Goal: Obtain resource: Download file/media

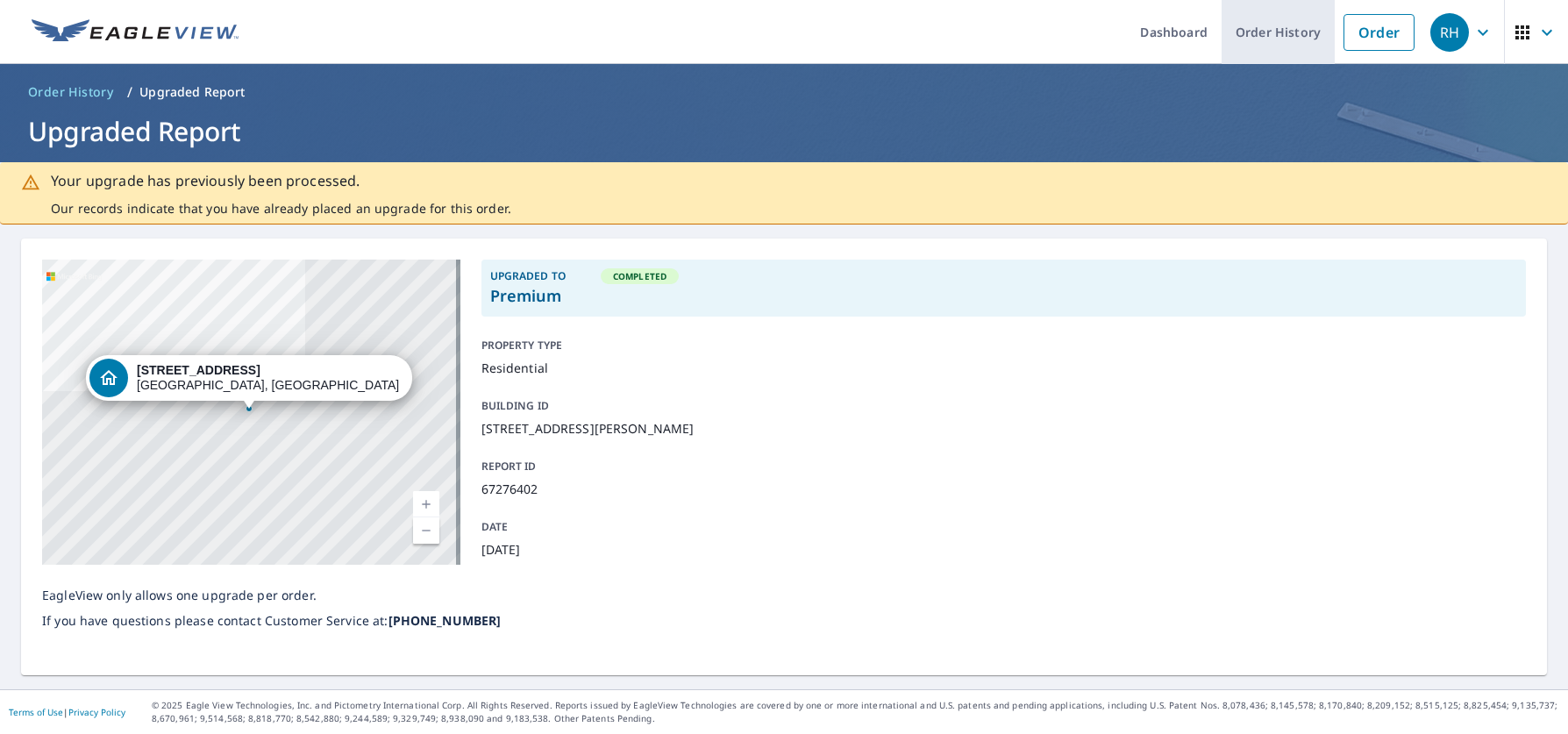
click at [1284, 30] on link "Order History" at bounding box center [1278, 32] width 114 height 64
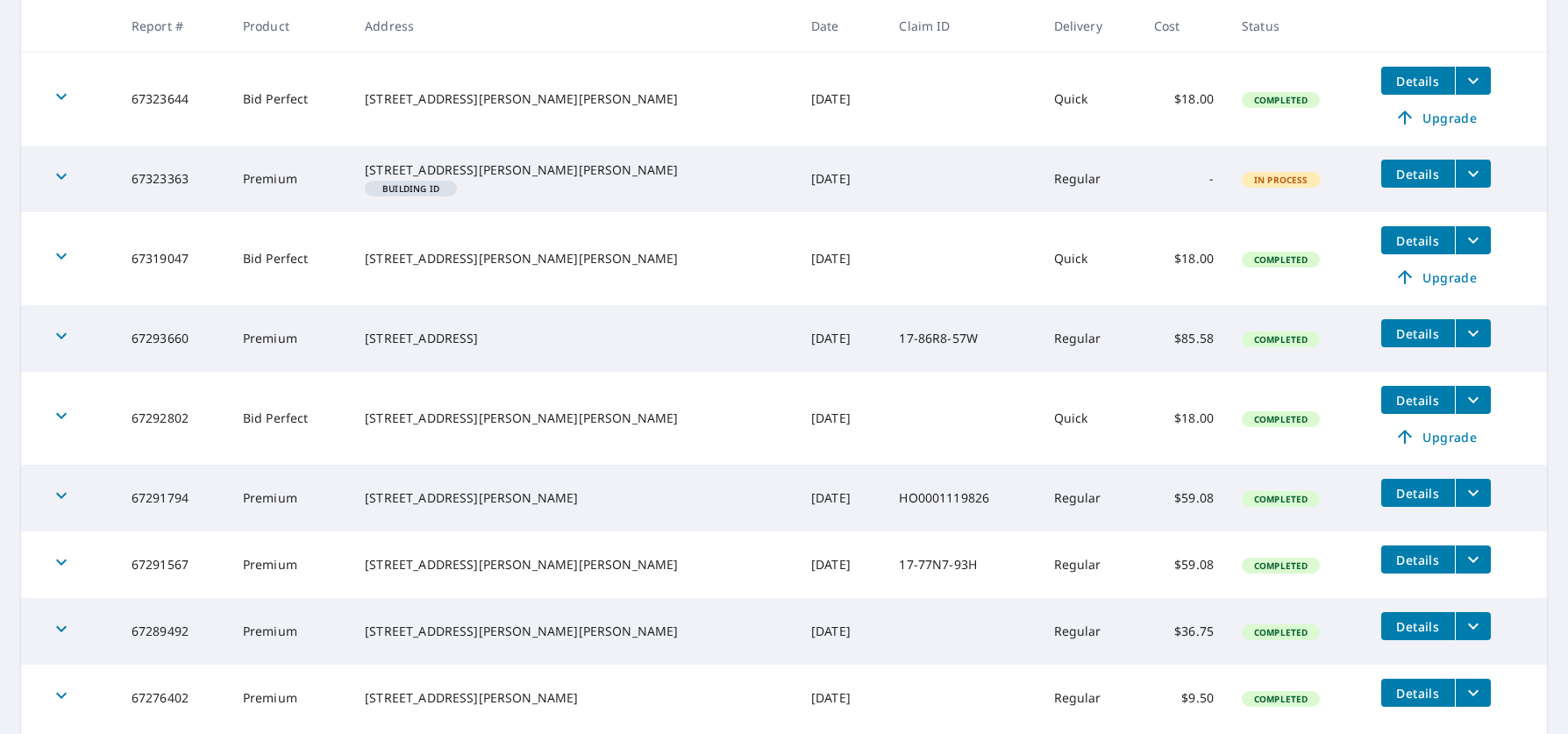
scroll to position [569, 0]
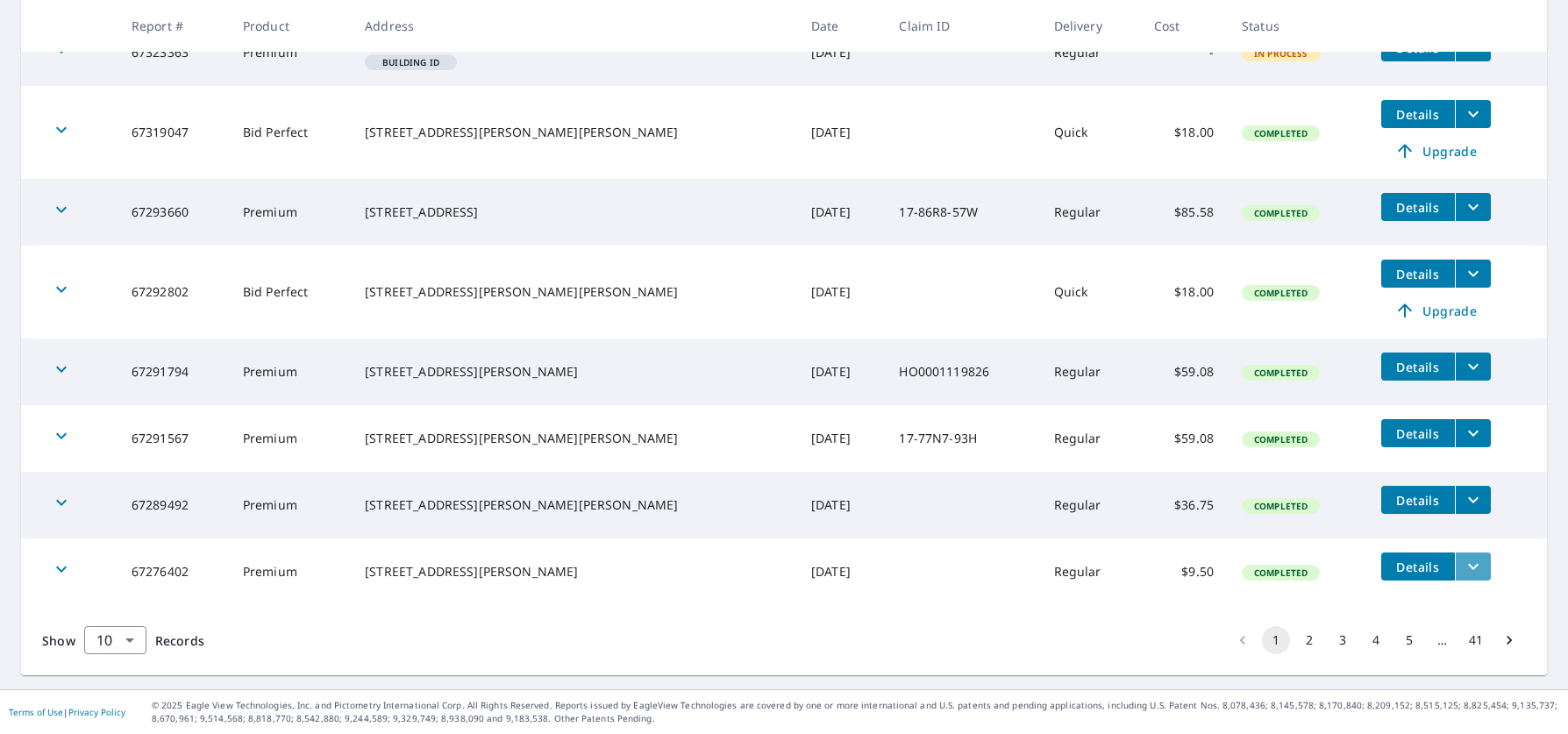
click at [1462, 569] on icon "filesDropdownBtn-67276402" at bounding box center [1473, 567] width 21 height 21
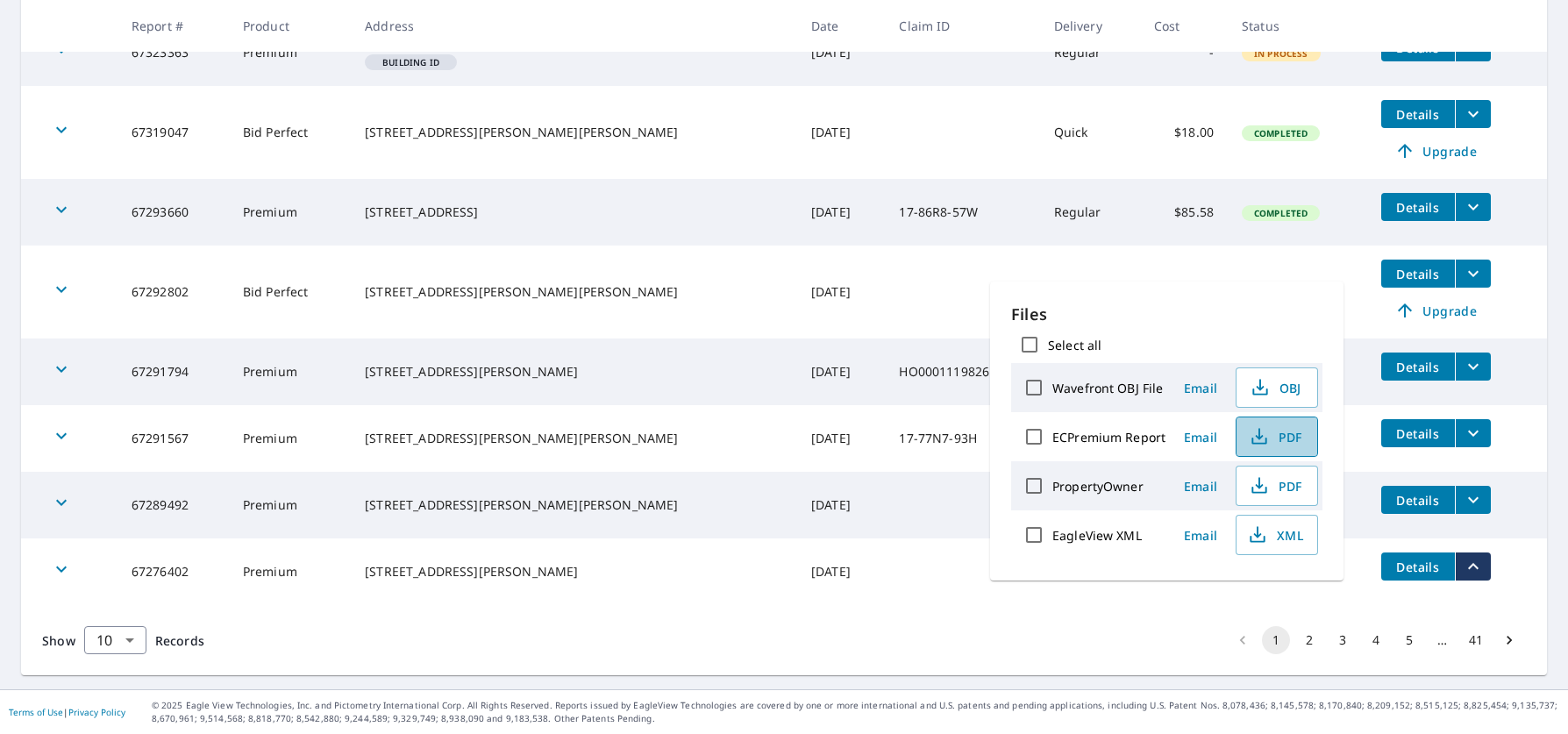
click at [1271, 437] on span "PDF" at bounding box center [1275, 437] width 56 height 21
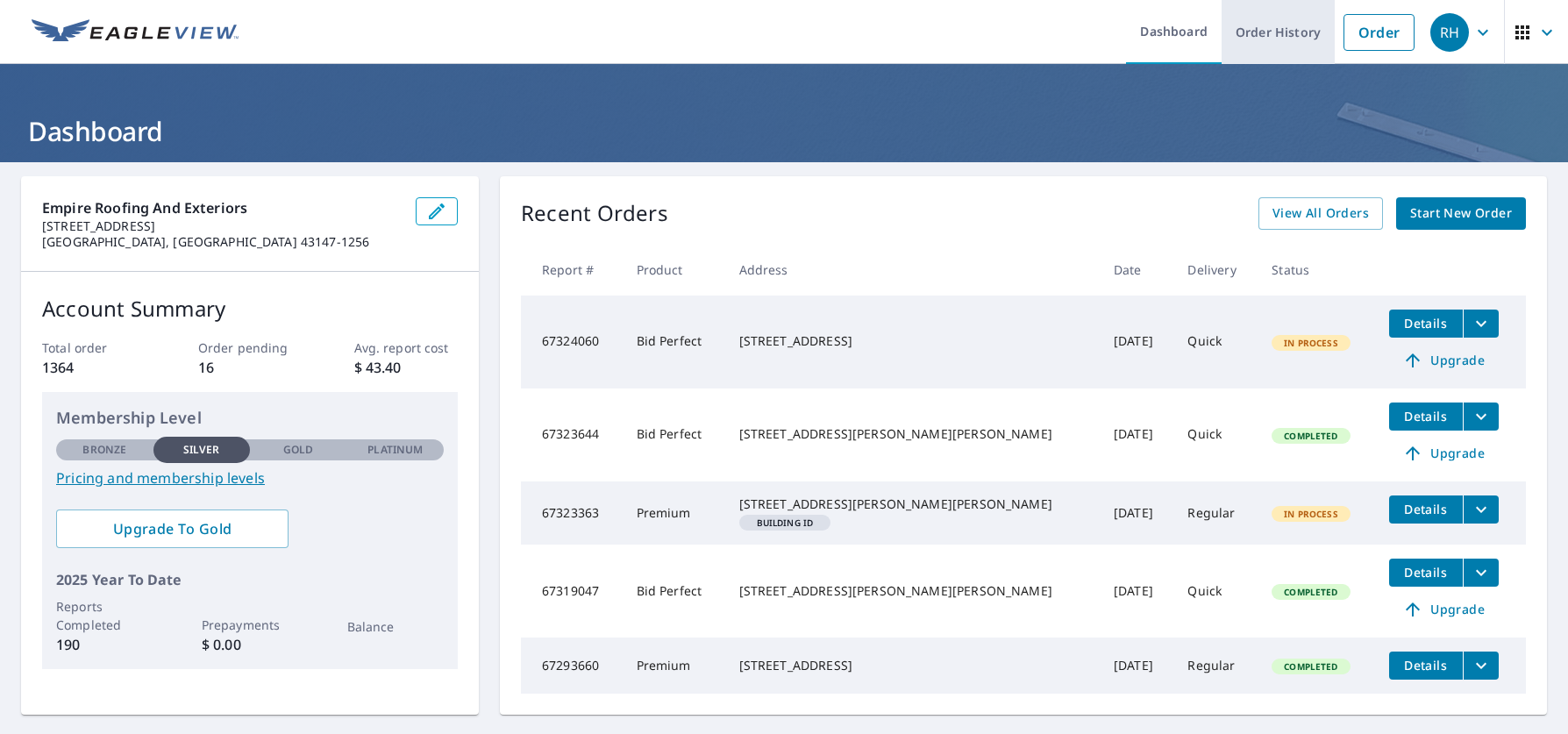
click at [1274, 32] on link "Order History" at bounding box center [1278, 32] width 114 height 64
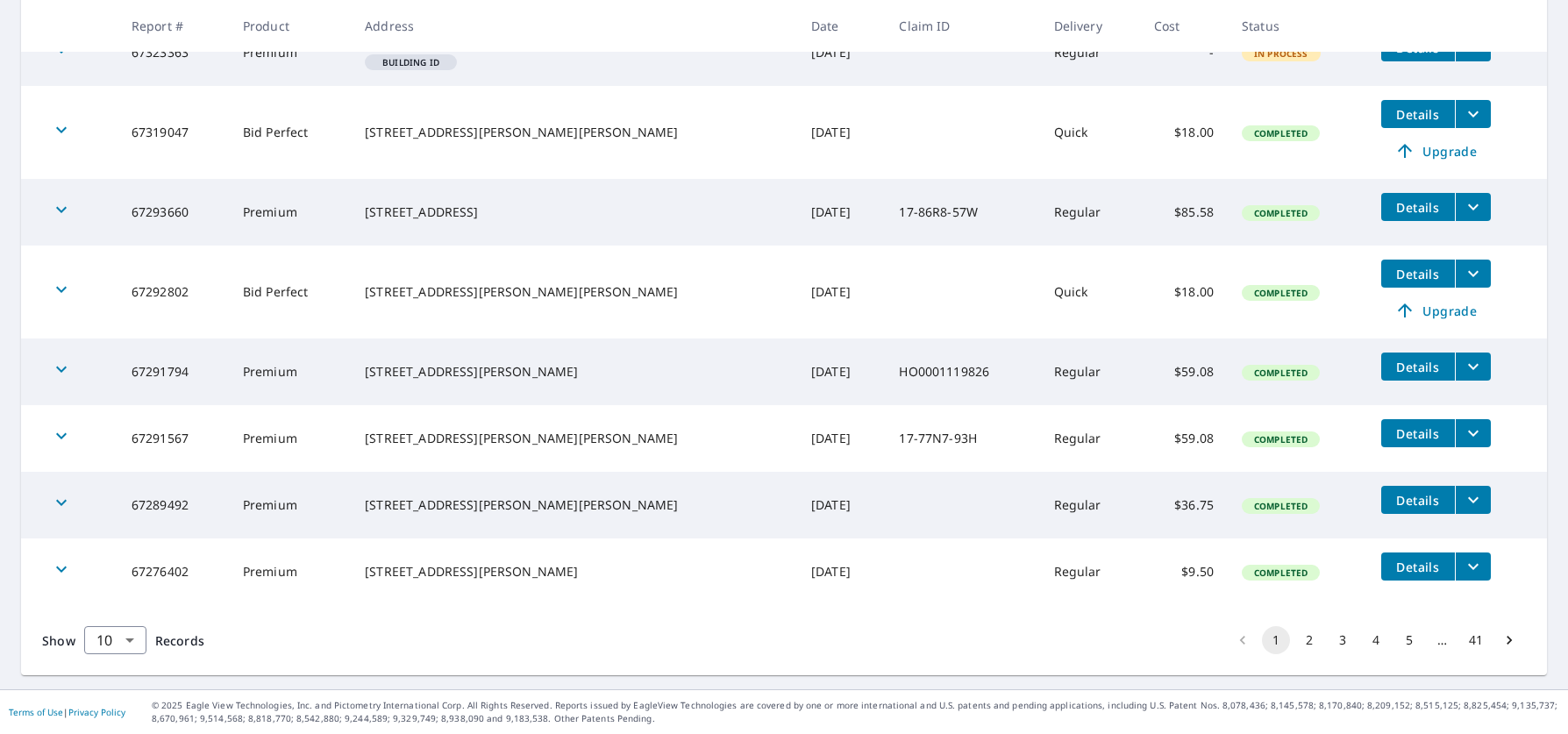
scroll to position [569, 0]
drag, startPoint x: 206, startPoint y: 574, endPoint x: 141, endPoint y: 574, distance: 65.0
click at [141, 574] on td "67276402" at bounding box center [173, 572] width 112 height 67
copy td "67276402"
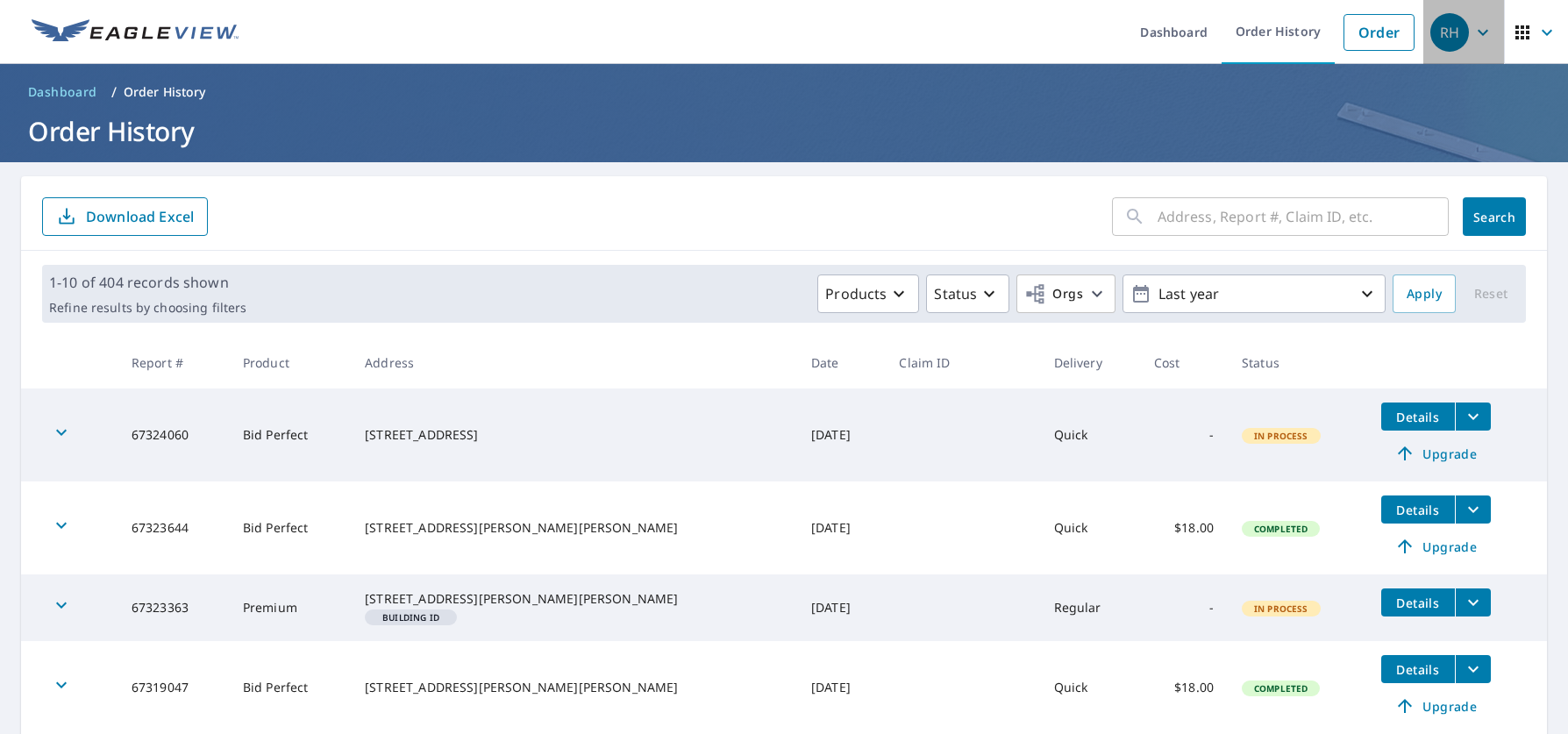
click at [1440, 41] on div "RH" at bounding box center [1450, 33] width 39 height 39
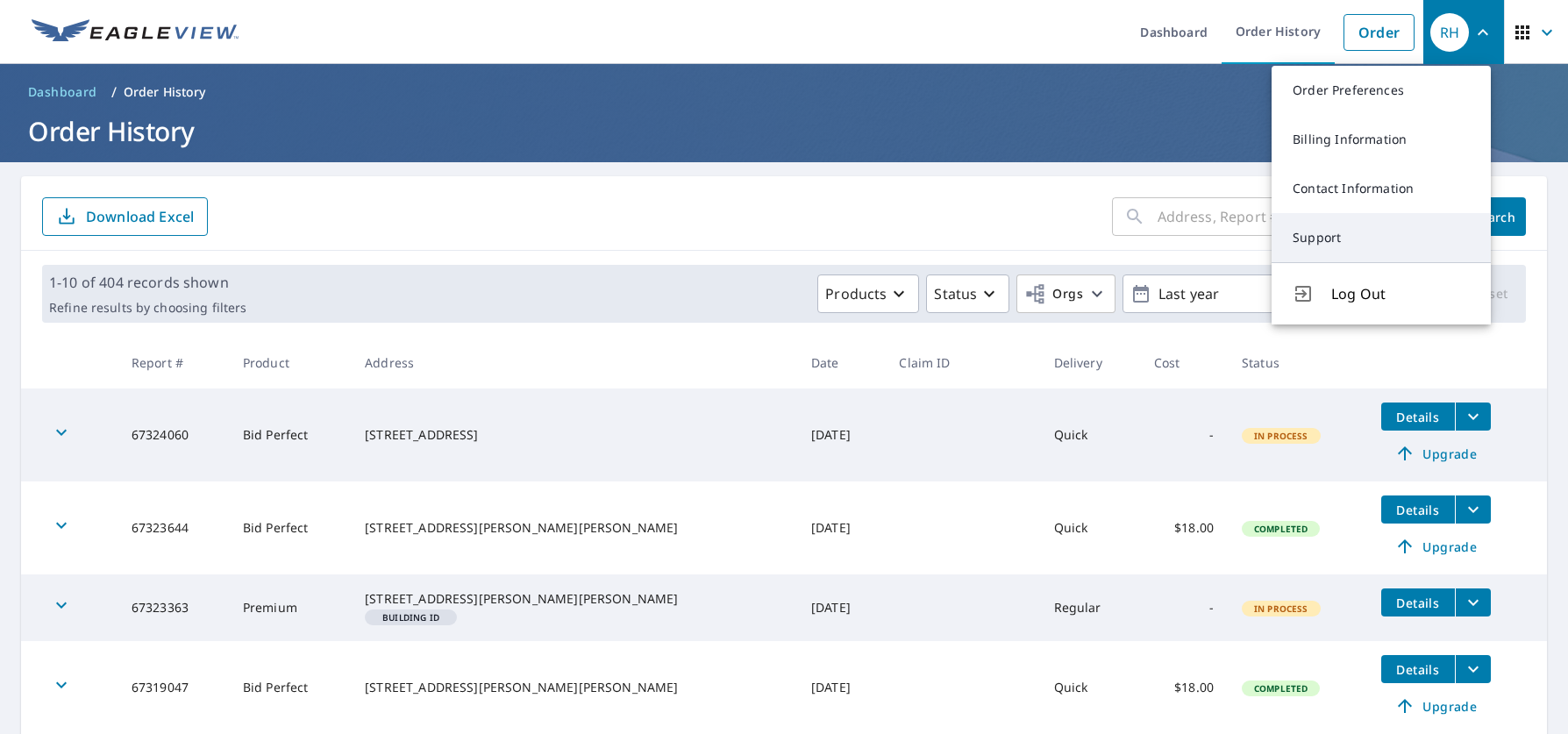
click at [1359, 224] on link "Support" at bounding box center [1381, 238] width 219 height 50
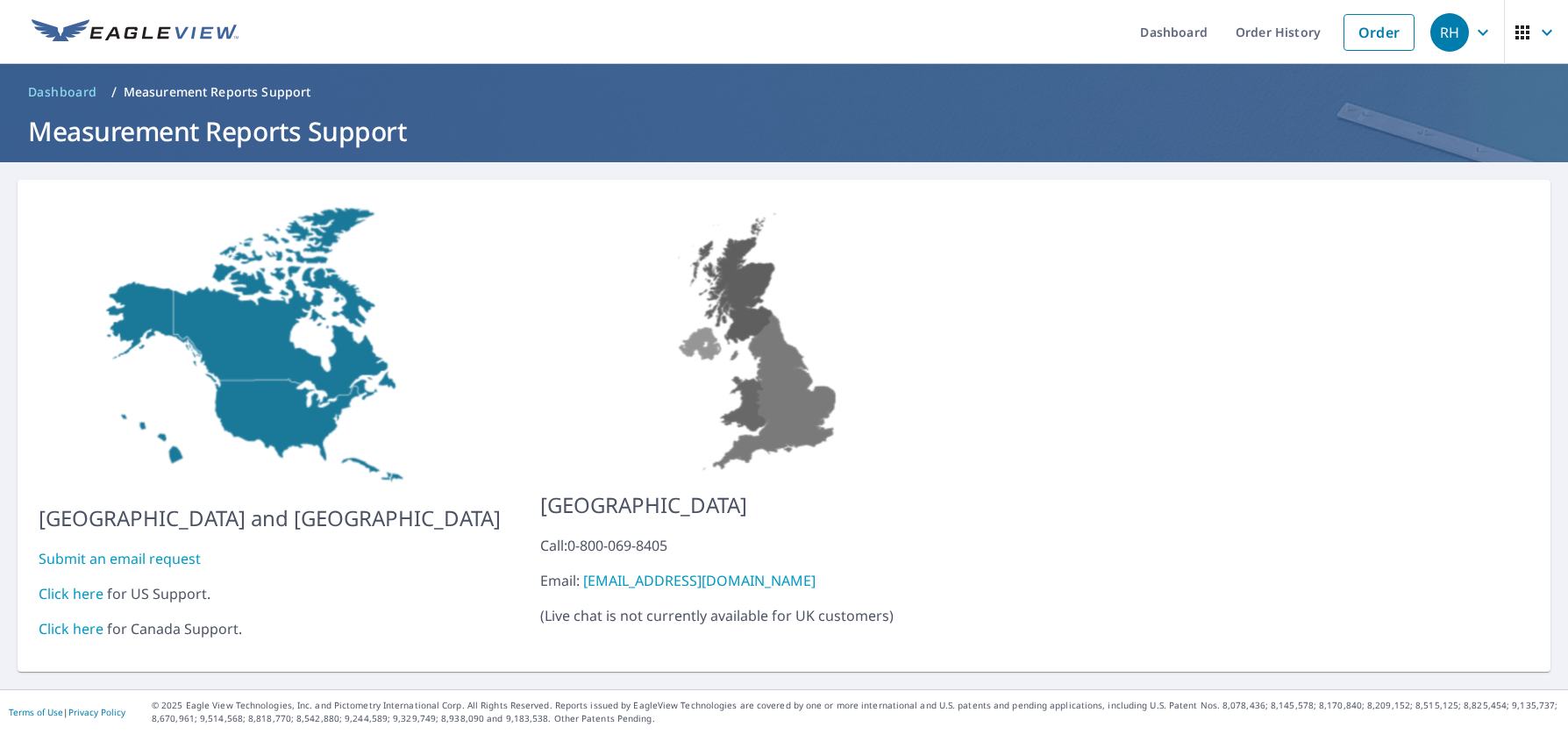
click at [78, 584] on link "Click here" at bounding box center [71, 594] width 65 height 19
click at [1444, 41] on div "RH" at bounding box center [1450, 33] width 39 height 39
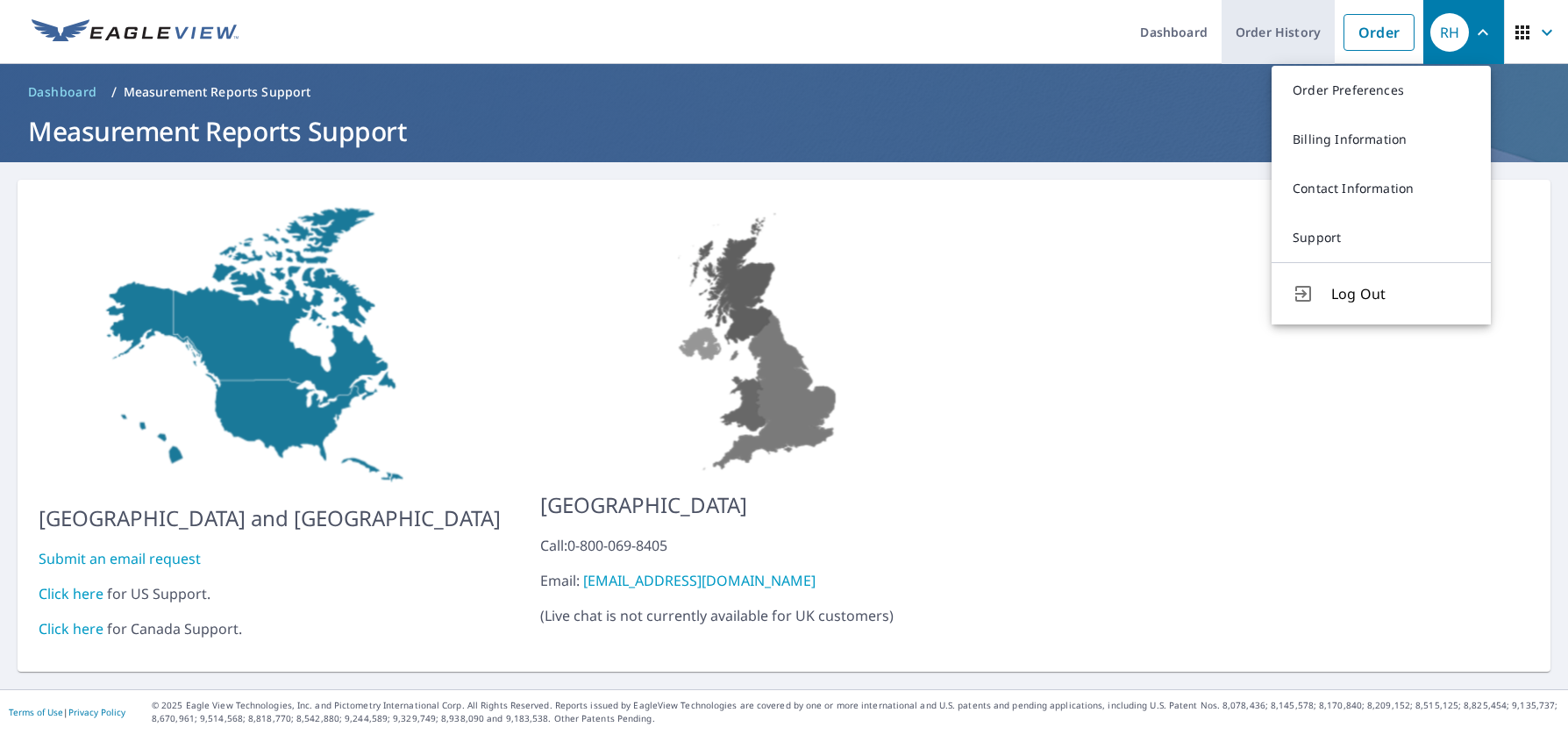
drag, startPoint x: 1270, startPoint y: 24, endPoint x: 1263, endPoint y: 44, distance: 21.2
click at [1270, 24] on link "Order History" at bounding box center [1278, 32] width 114 height 64
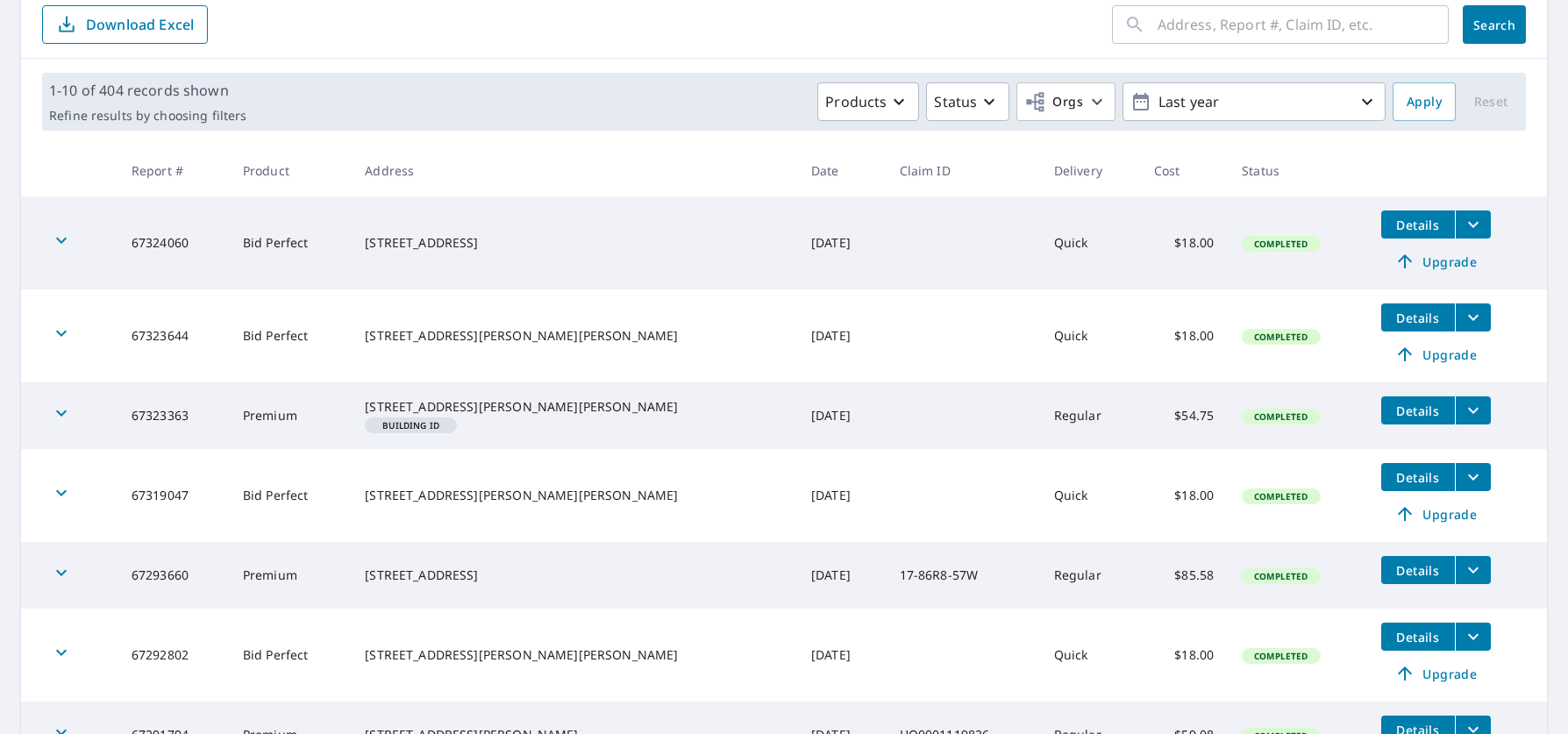
scroll to position [243, 0]
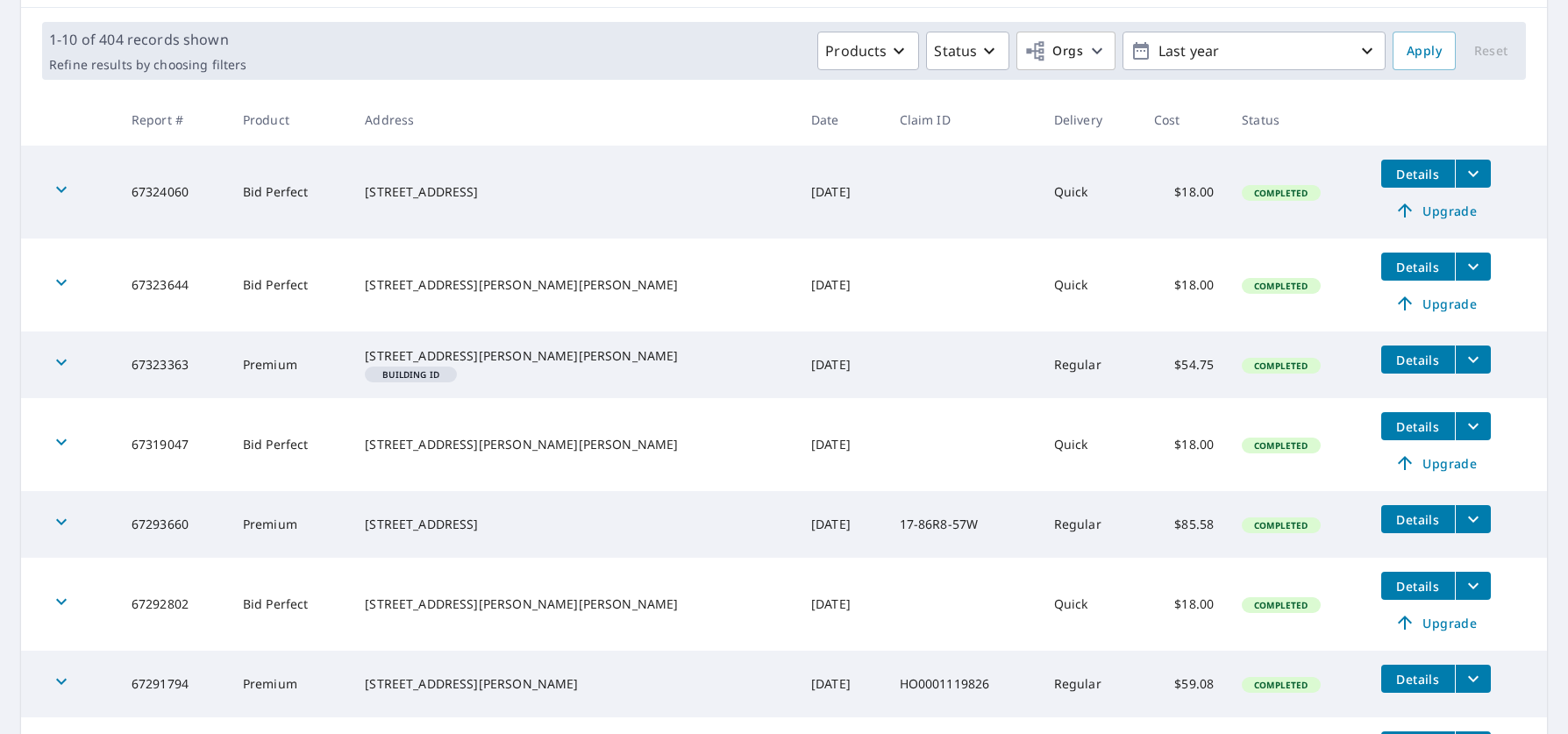
click at [1391, 352] on span "Details" at bounding box center [1418, 359] width 52 height 17
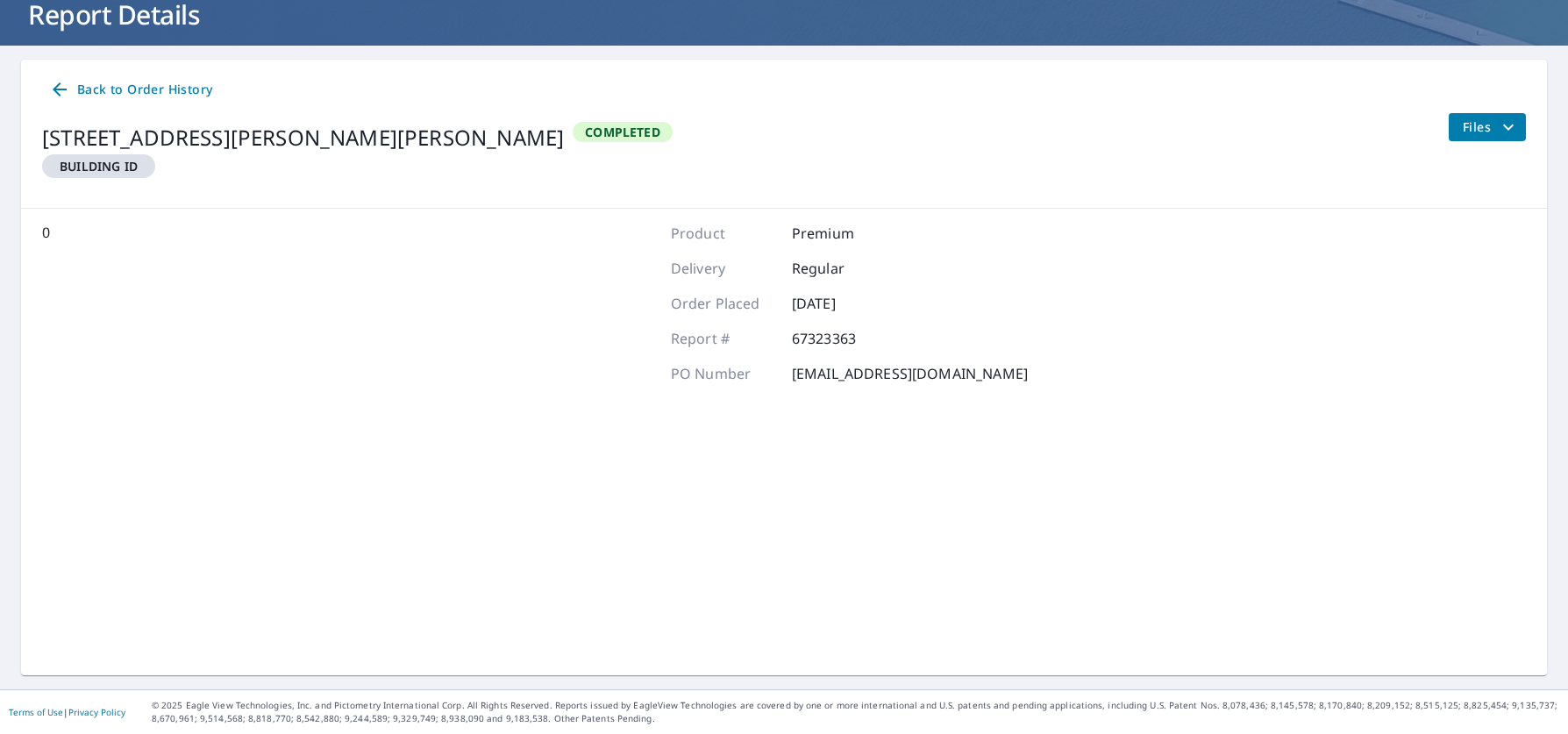
scroll to position [117, 0]
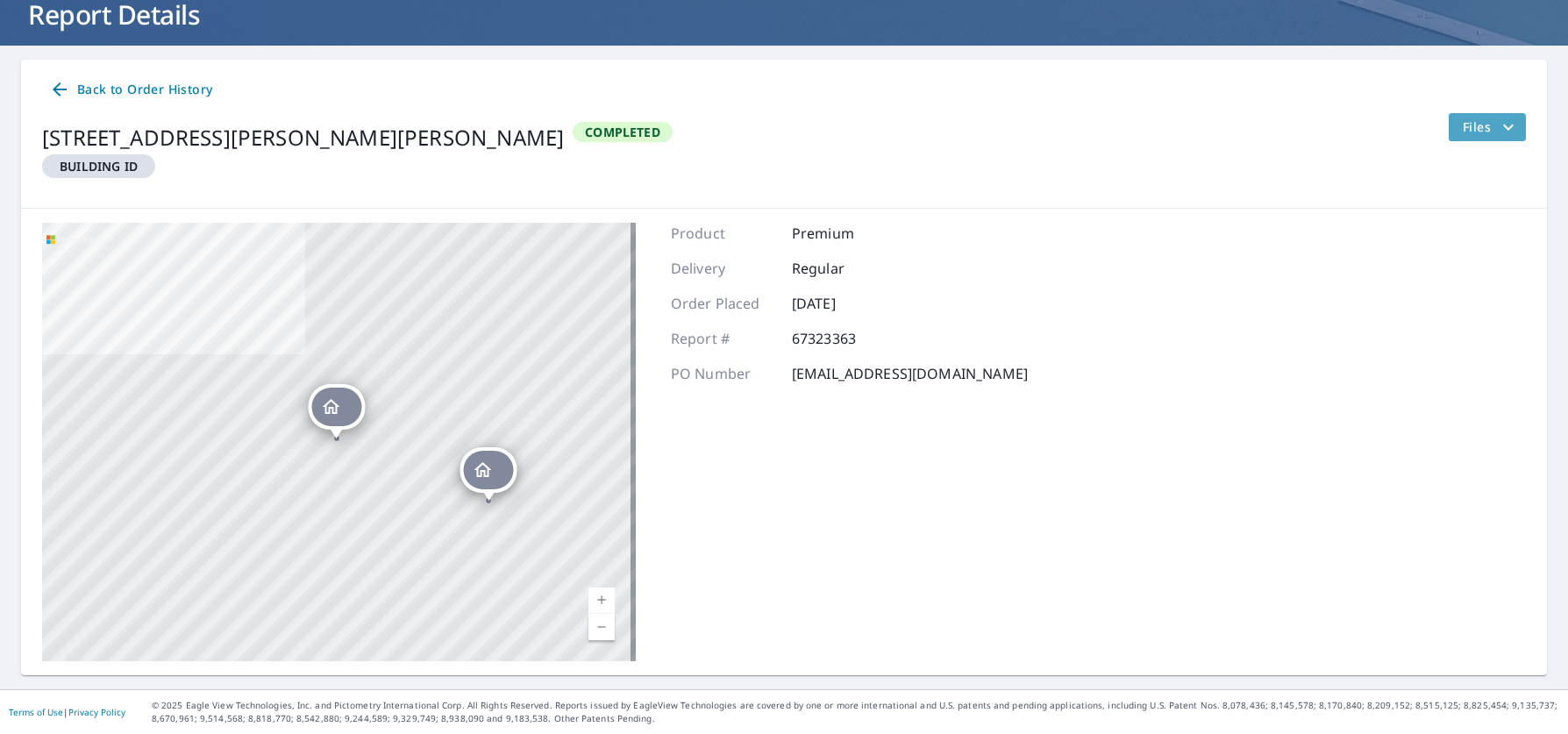
click at [1497, 130] on icon "filesDropdownBtn-67323363" at bounding box center [1508, 127] width 21 height 21
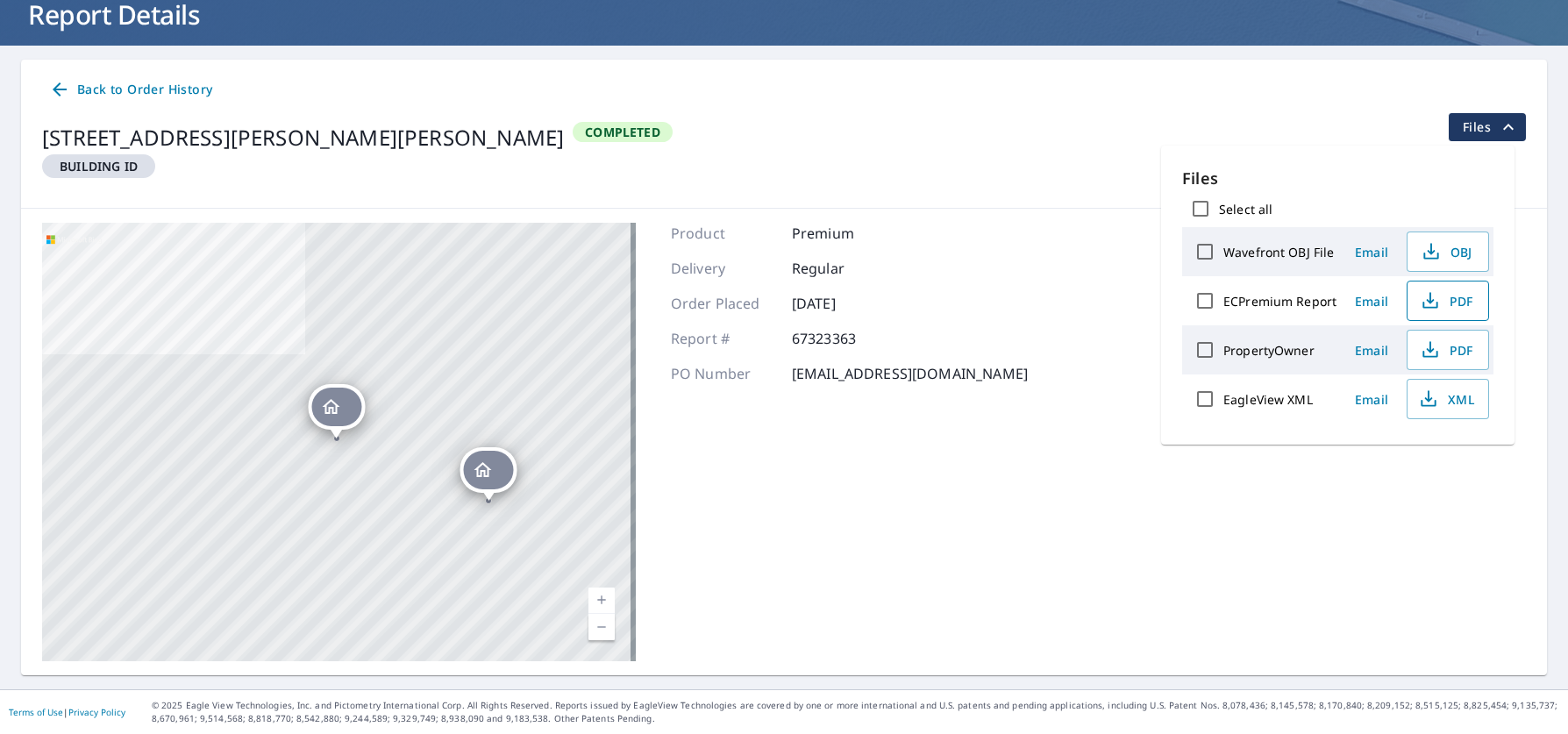
click at [1434, 291] on icon "button" at bounding box center [1430, 301] width 21 height 21
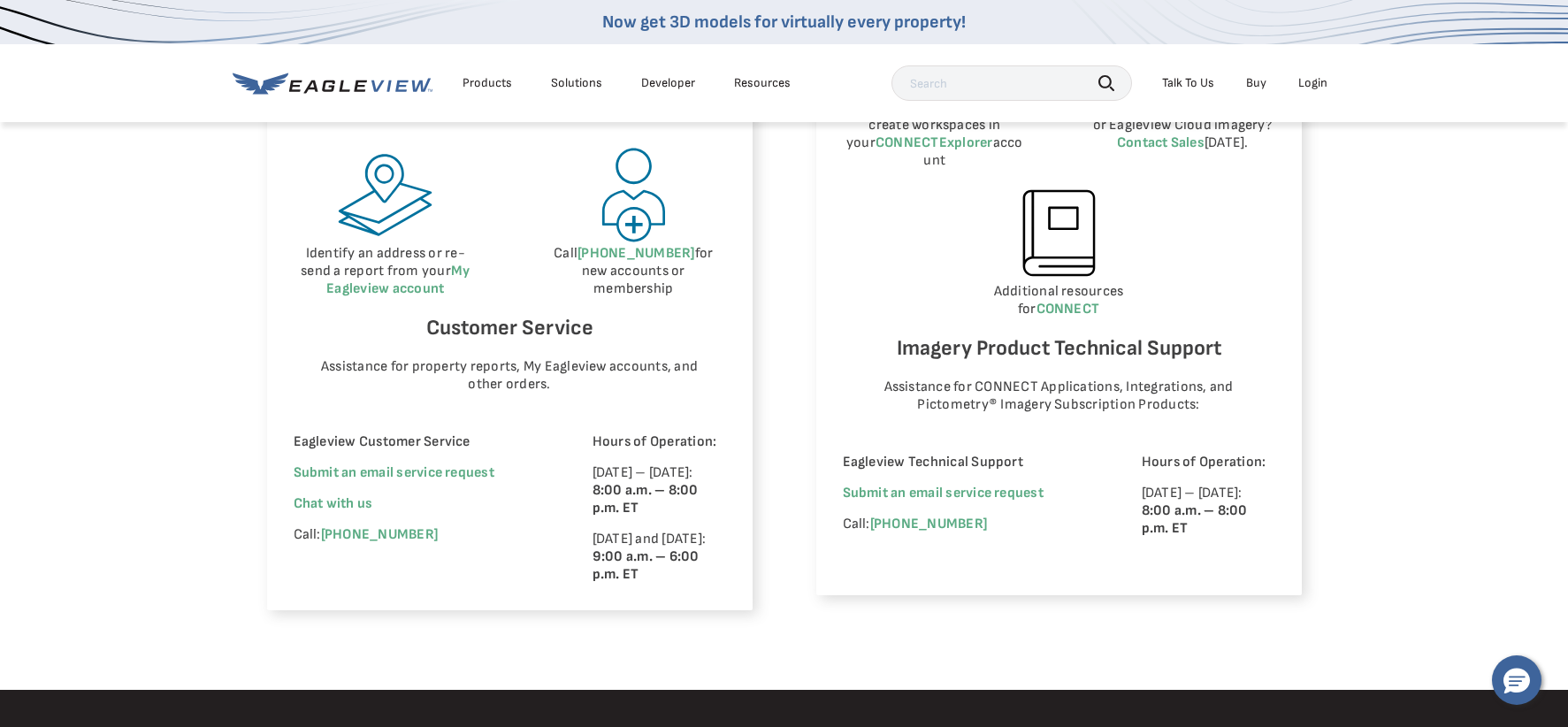
scroll to position [1023, 0]
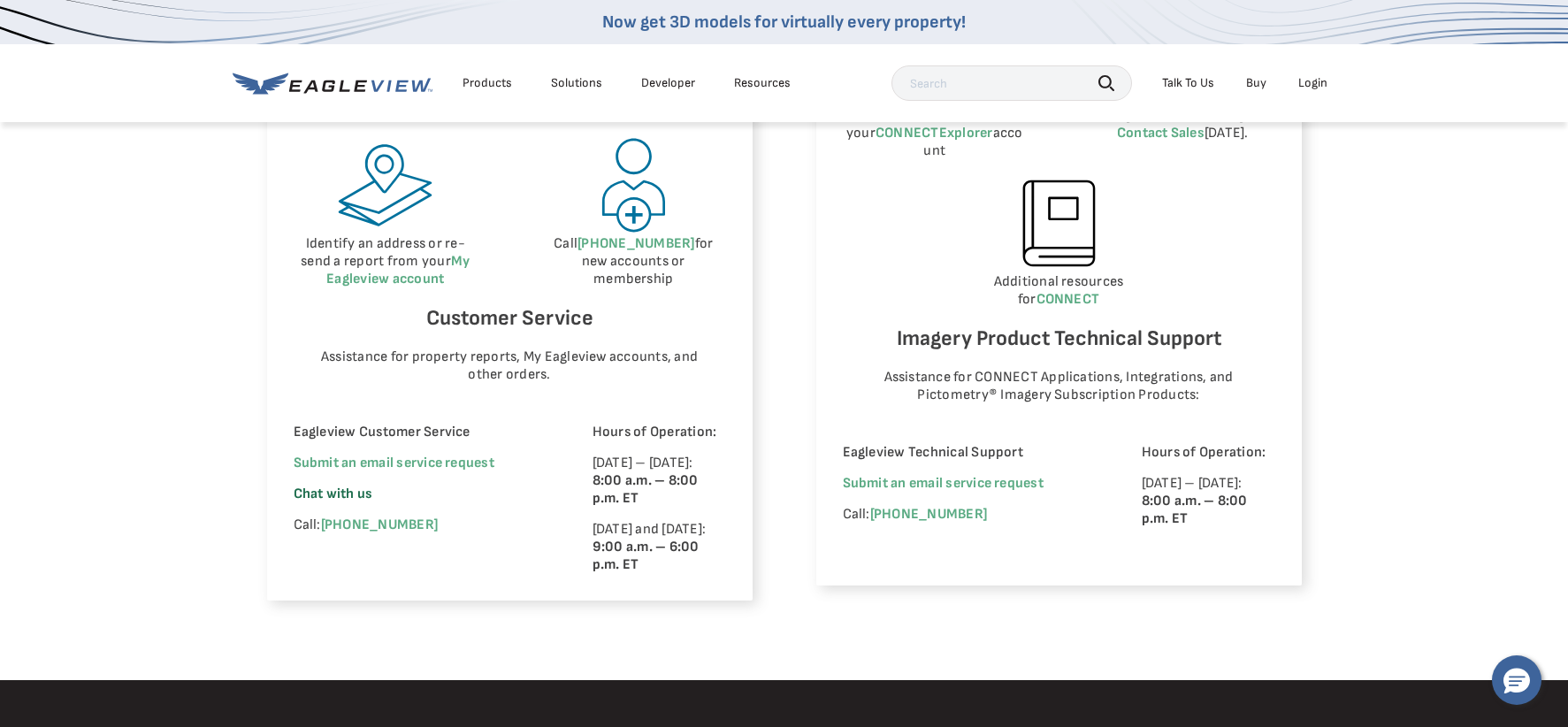
click at [352, 491] on span "Chat with us" at bounding box center [333, 493] width 79 height 17
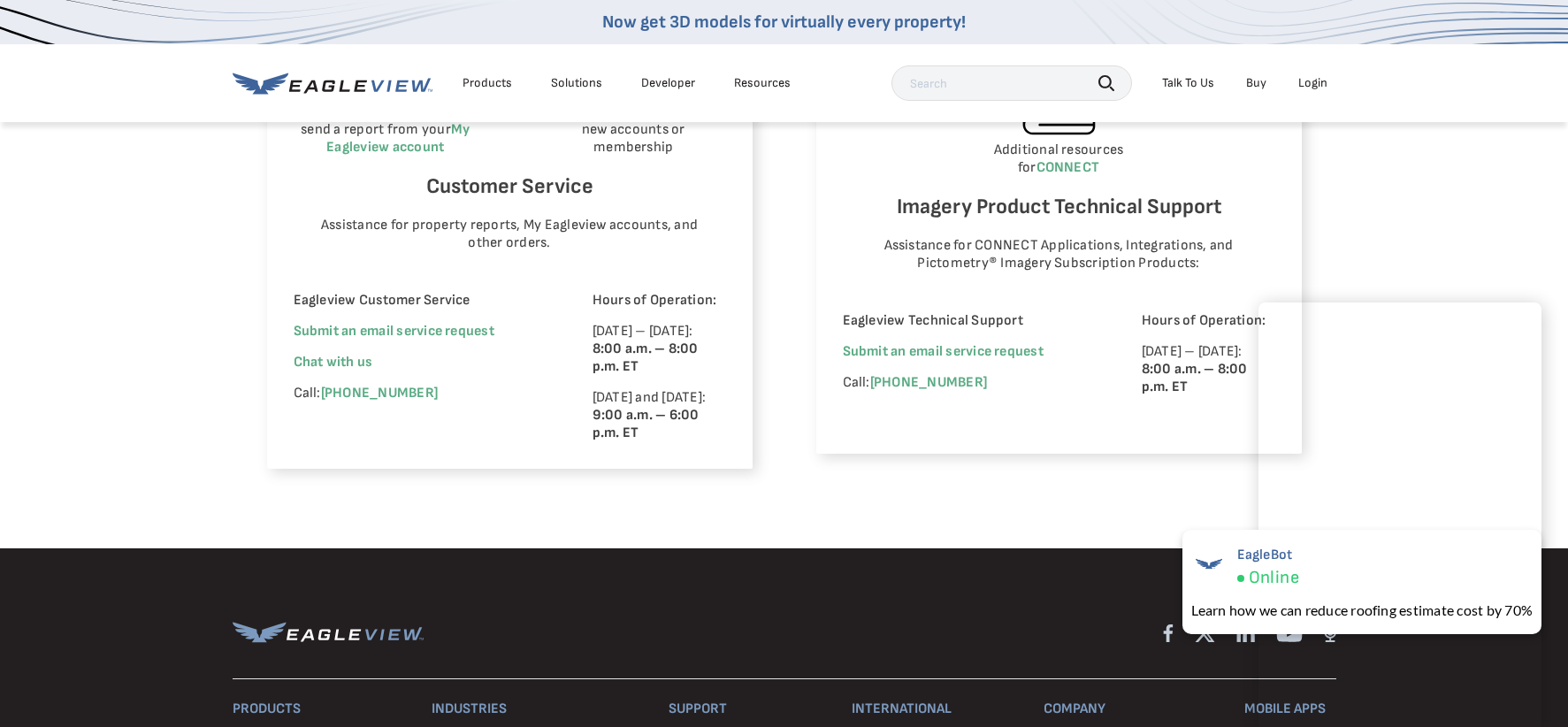
scroll to position [1156, 0]
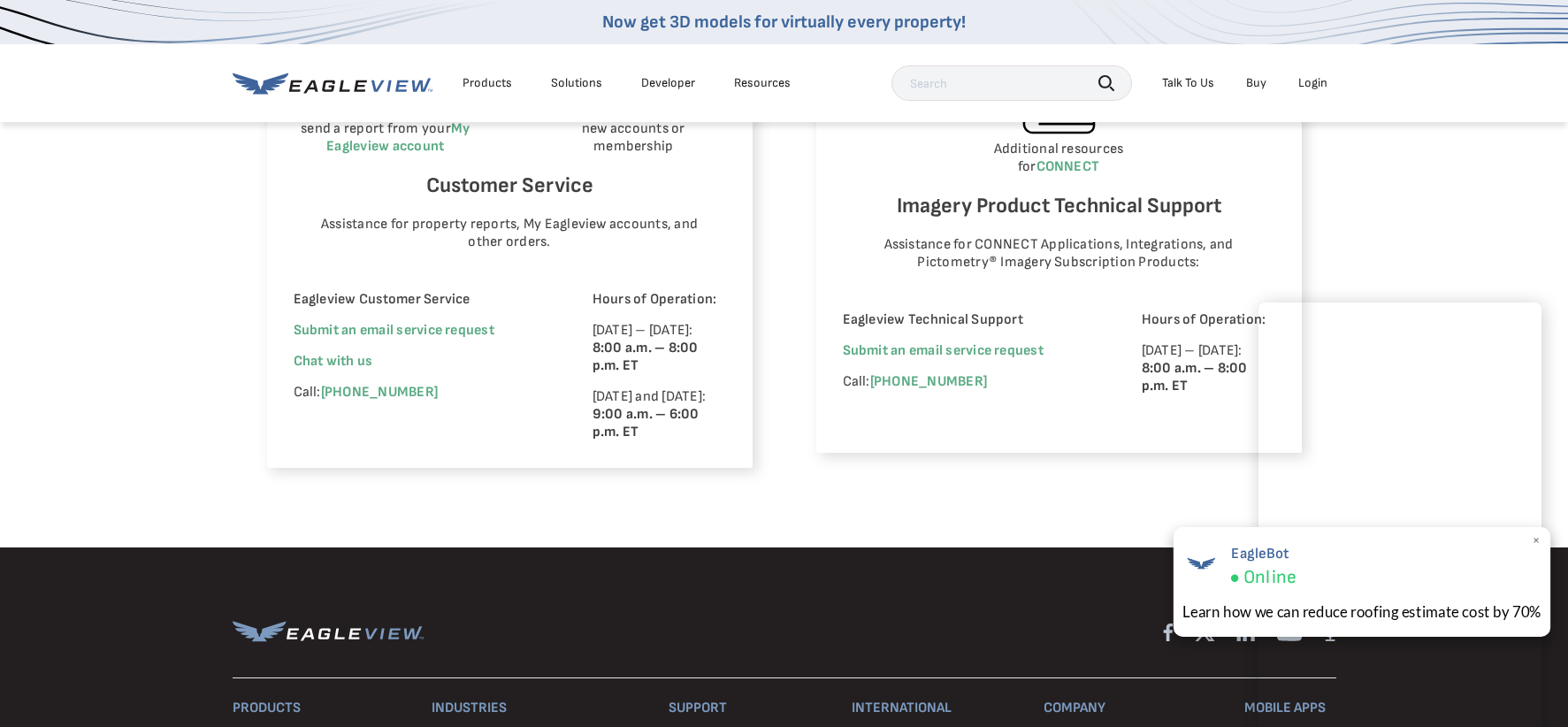
click at [1537, 538] on span "×" at bounding box center [1537, 540] width 10 height 19
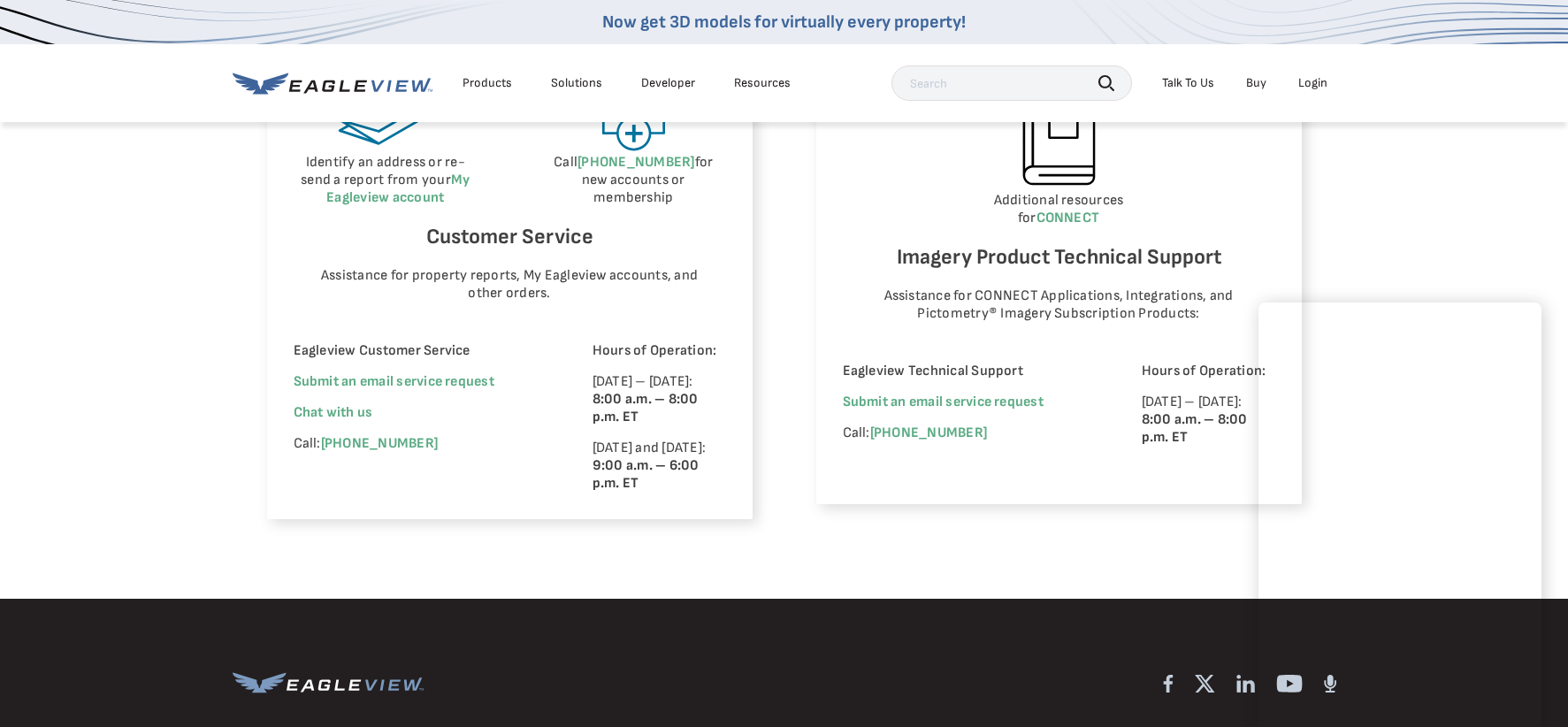
scroll to position [1020, 0]
